Goal: Transaction & Acquisition: Purchase product/service

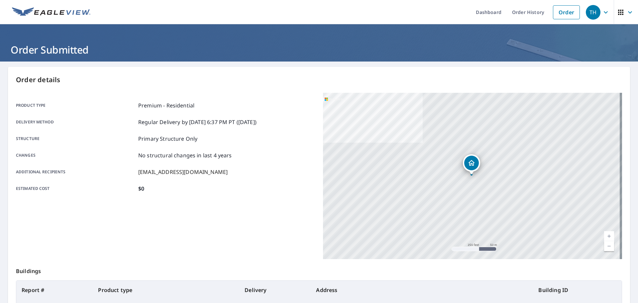
click at [553, 14] on link "Order" at bounding box center [566, 12] width 27 height 14
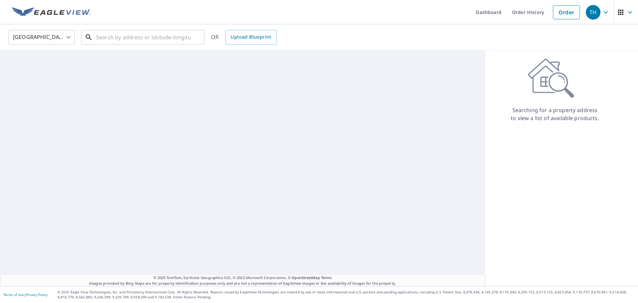
click at [145, 32] on input "text" at bounding box center [143, 37] width 95 height 19
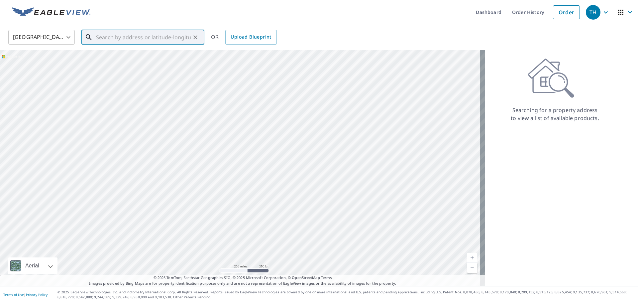
paste input "[STREET_ADDRESS]"
click at [125, 61] on p "[GEOGRAPHIC_DATA]" at bounding box center [147, 63] width 104 height 7
type input "[STREET_ADDRESS]"
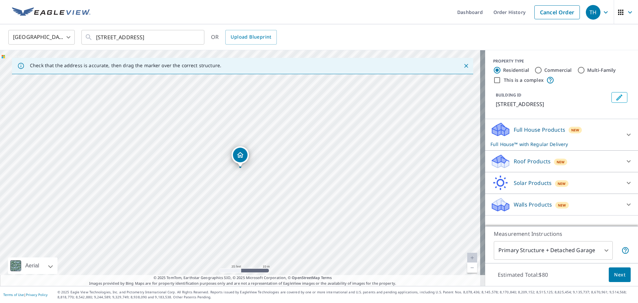
click at [520, 165] on p "Roof Products" at bounding box center [532, 161] width 37 height 8
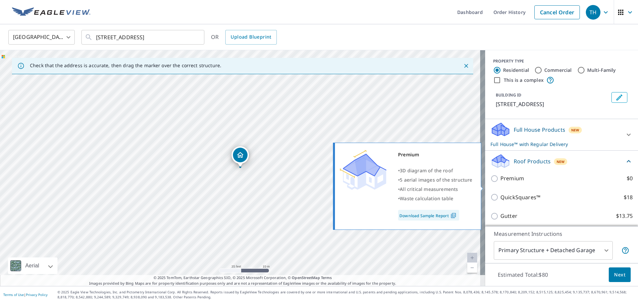
click at [506, 182] on p "Premium" at bounding box center [512, 178] width 24 height 8
click at [500, 182] on input "Premium $0" at bounding box center [495, 178] width 10 height 8
checkbox input "true"
checkbox input "false"
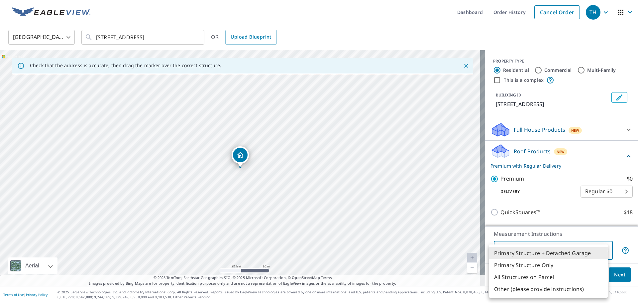
click at [552, 249] on body "TH TH Dashboard Order History Cancel Order TH [GEOGRAPHIC_DATA] [GEOGRAPHIC_DAT…" at bounding box center [319, 151] width 638 height 303
click at [527, 265] on li "Primary Structure Only" at bounding box center [548, 265] width 119 height 12
type input "2"
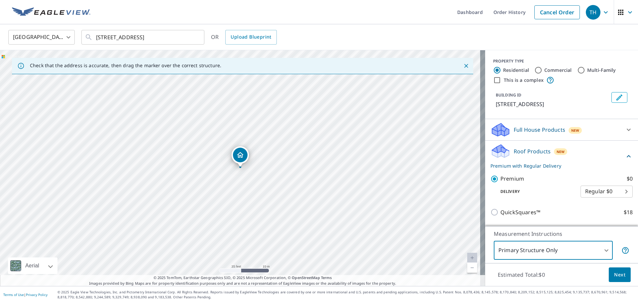
click at [618, 279] on button "Next" at bounding box center [620, 274] width 22 height 15
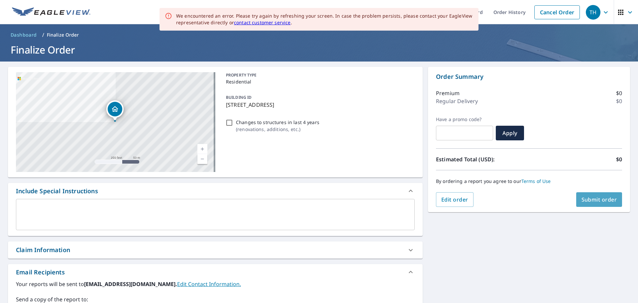
click at [587, 199] on span "Submit order" at bounding box center [599, 199] width 36 height 7
